Goal: Book appointment/travel/reservation

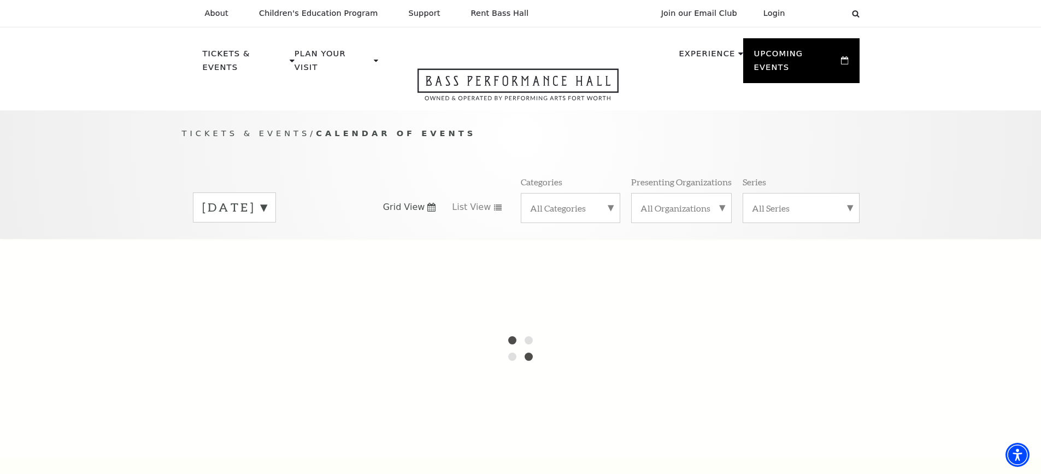
click at [267, 199] on label "[DATE]" at bounding box center [234, 207] width 64 height 17
click at [302, 242] on div at bounding box center [520, 348] width 1041 height 219
click at [405, 255] on div at bounding box center [520, 348] width 1041 height 219
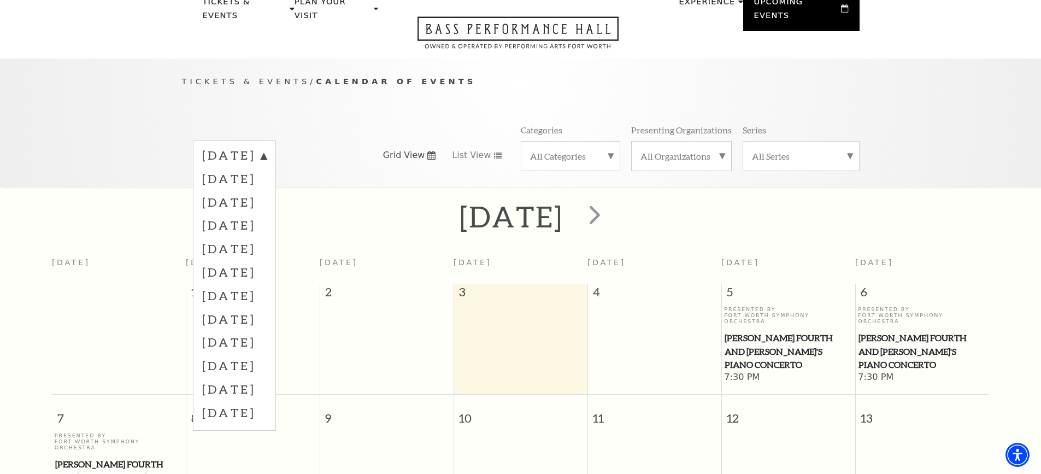
scroll to position [97, 0]
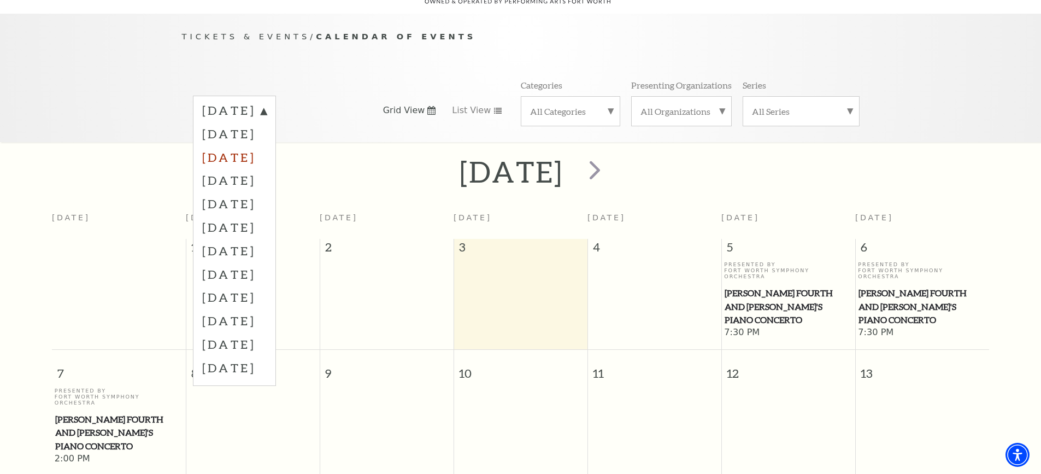
click at [267, 146] on label "[DATE]" at bounding box center [234, 156] width 64 height 23
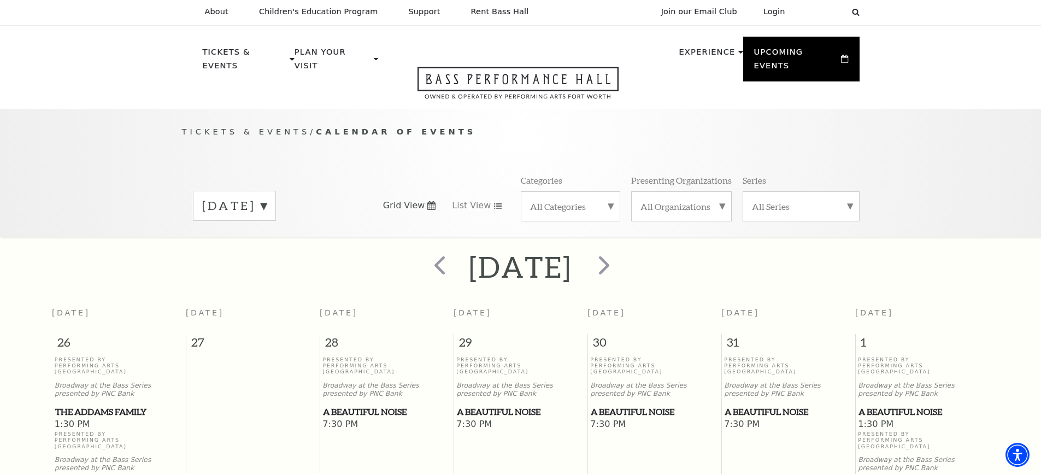
scroll to position [0, 0]
drag, startPoint x: 661, startPoint y: 259, endPoint x: 355, endPoint y: 285, distance: 307.6
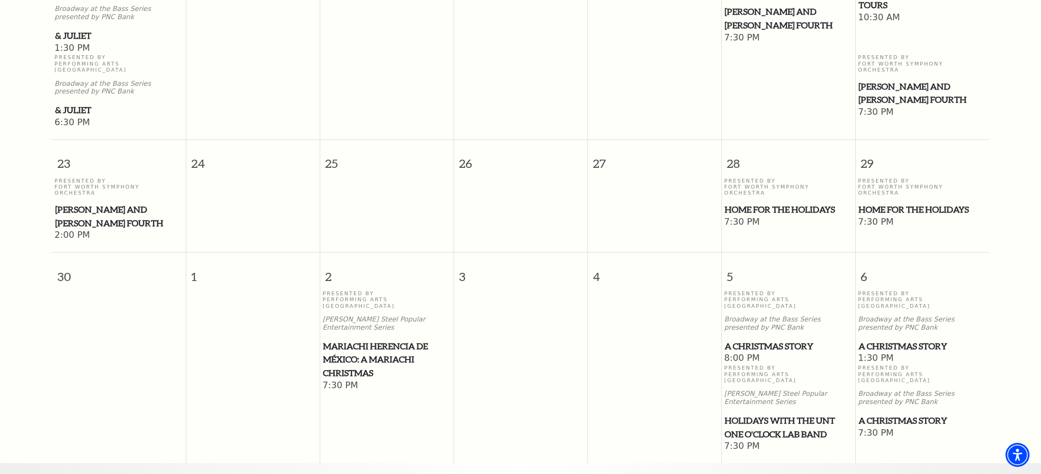
scroll to position [1038, 0]
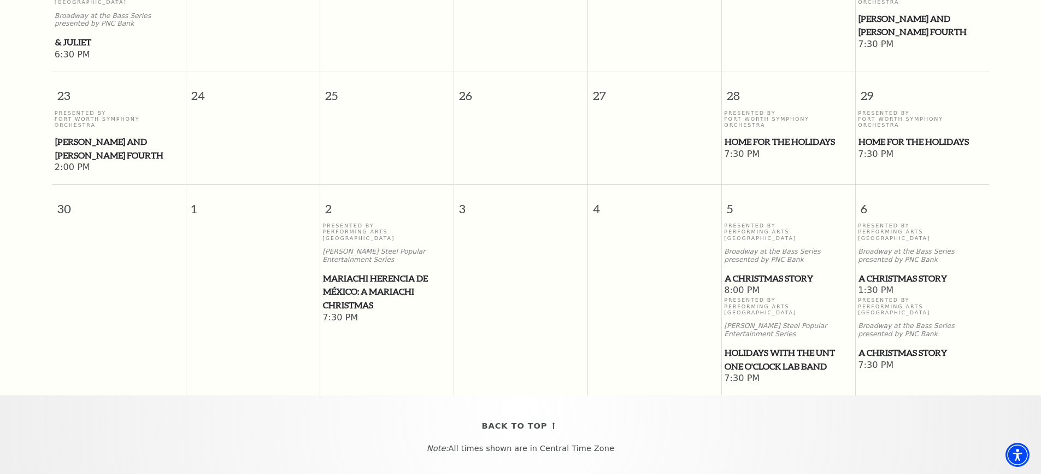
click at [333, 272] on span "Mariachi Herencia de México: A Mariachi Christmas" at bounding box center [386, 292] width 127 height 40
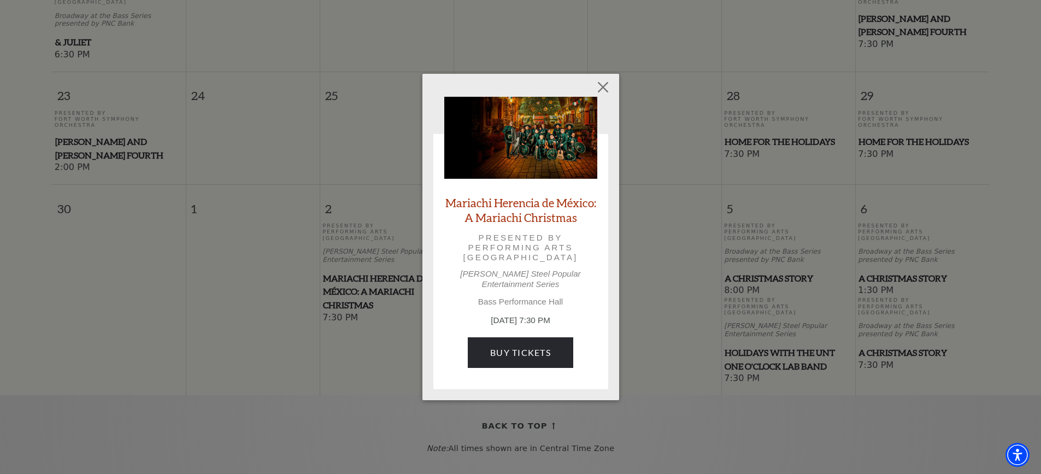
click at [317, 275] on div "Empty heading Mariachi Herencia de [GEOGRAPHIC_DATA]: A Mariachi Christmas Pres…" at bounding box center [520, 237] width 1041 height 474
click at [601, 94] on button "Close" at bounding box center [602, 86] width 21 height 21
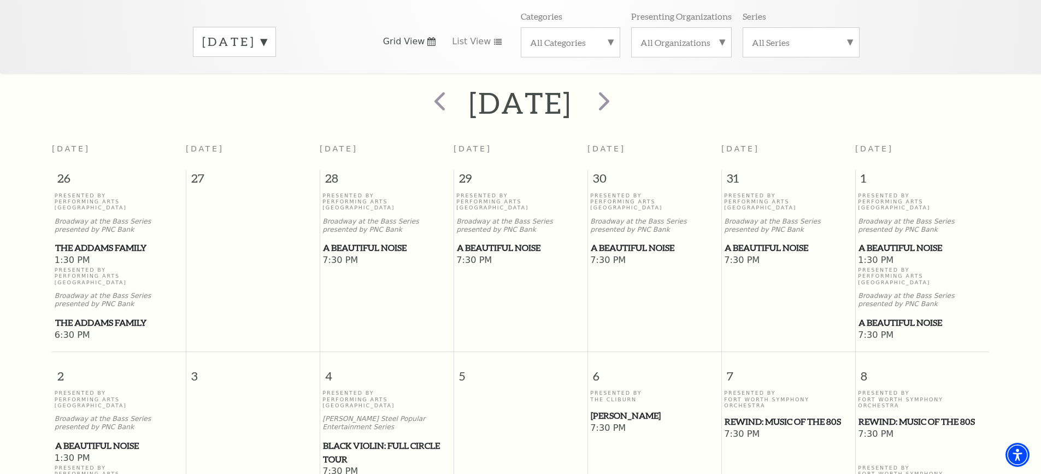
scroll to position [55, 0]
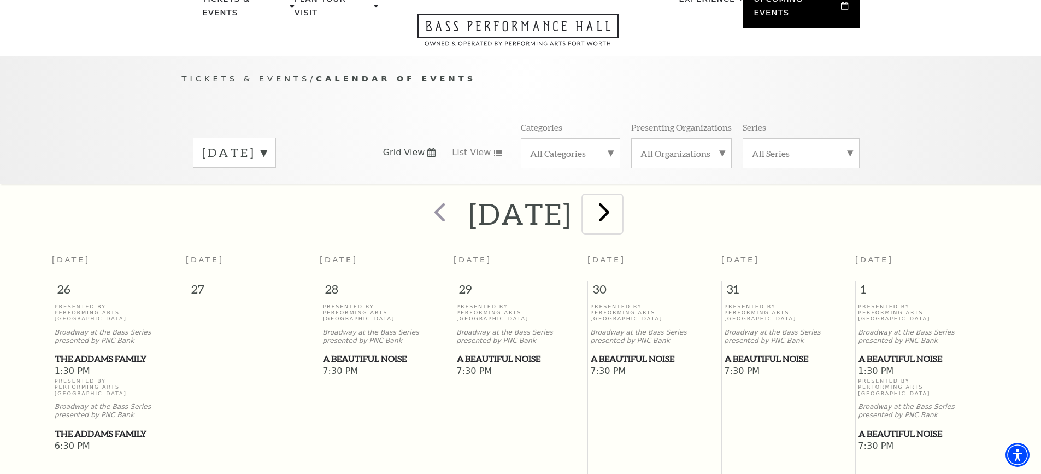
click at [620, 204] on span "next" at bounding box center [603, 211] width 31 height 31
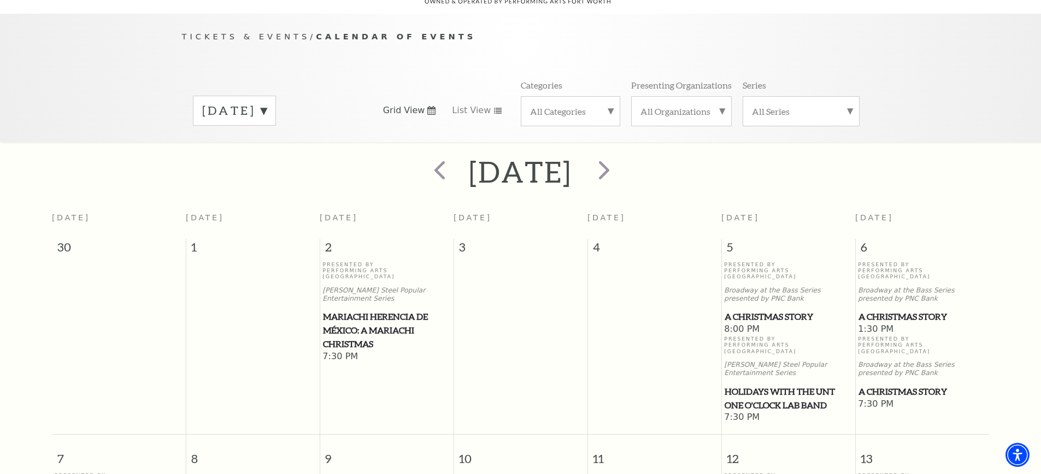
scroll to position [0, 0]
